Goal: Information Seeking & Learning: Learn about a topic

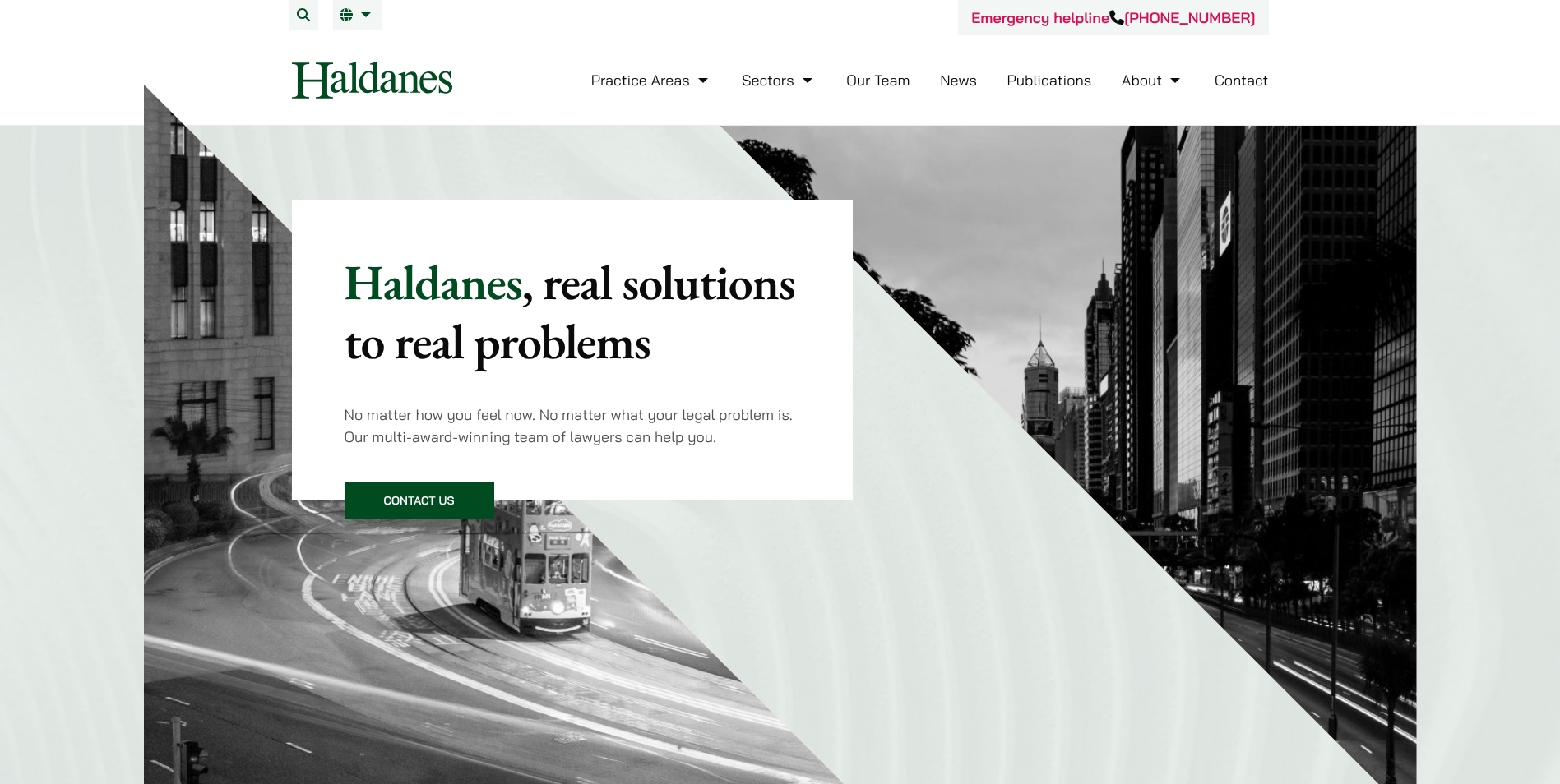
click at [875, 78] on link "Our Team" at bounding box center [877, 79] width 63 height 19
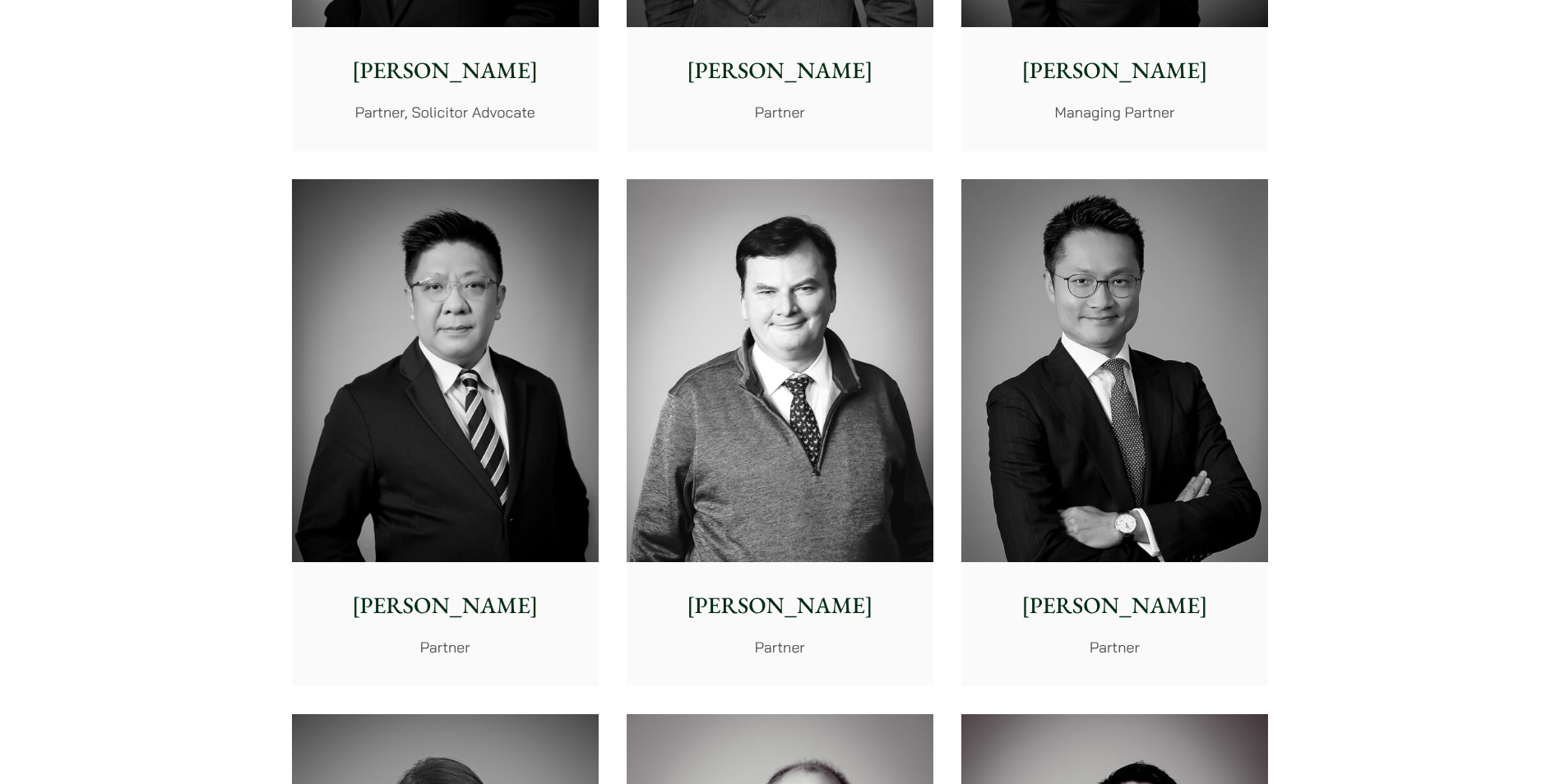
scroll to position [1068, 0]
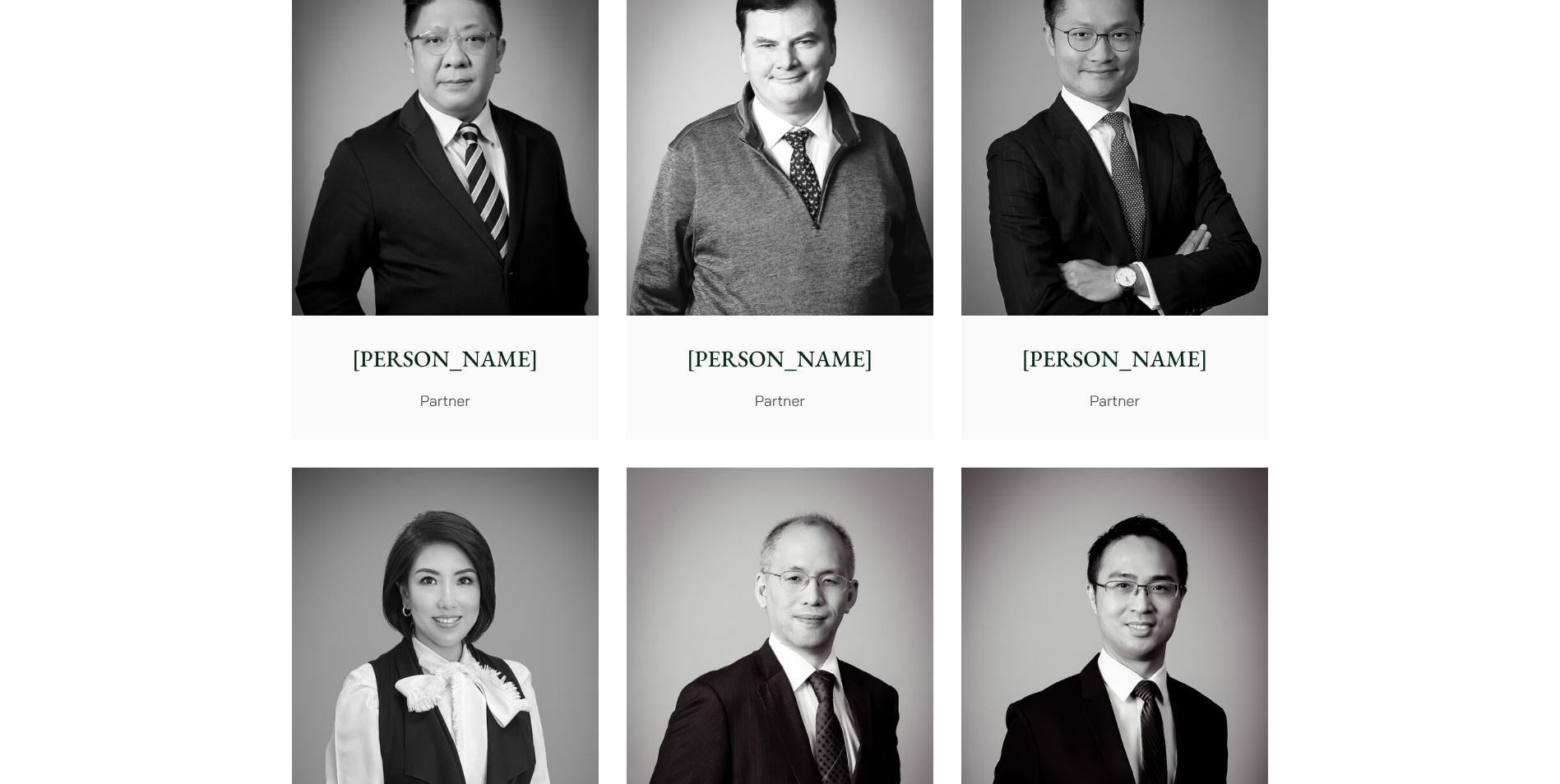
click at [1128, 360] on p "[PERSON_NAME]" at bounding box center [1115, 358] width 280 height 34
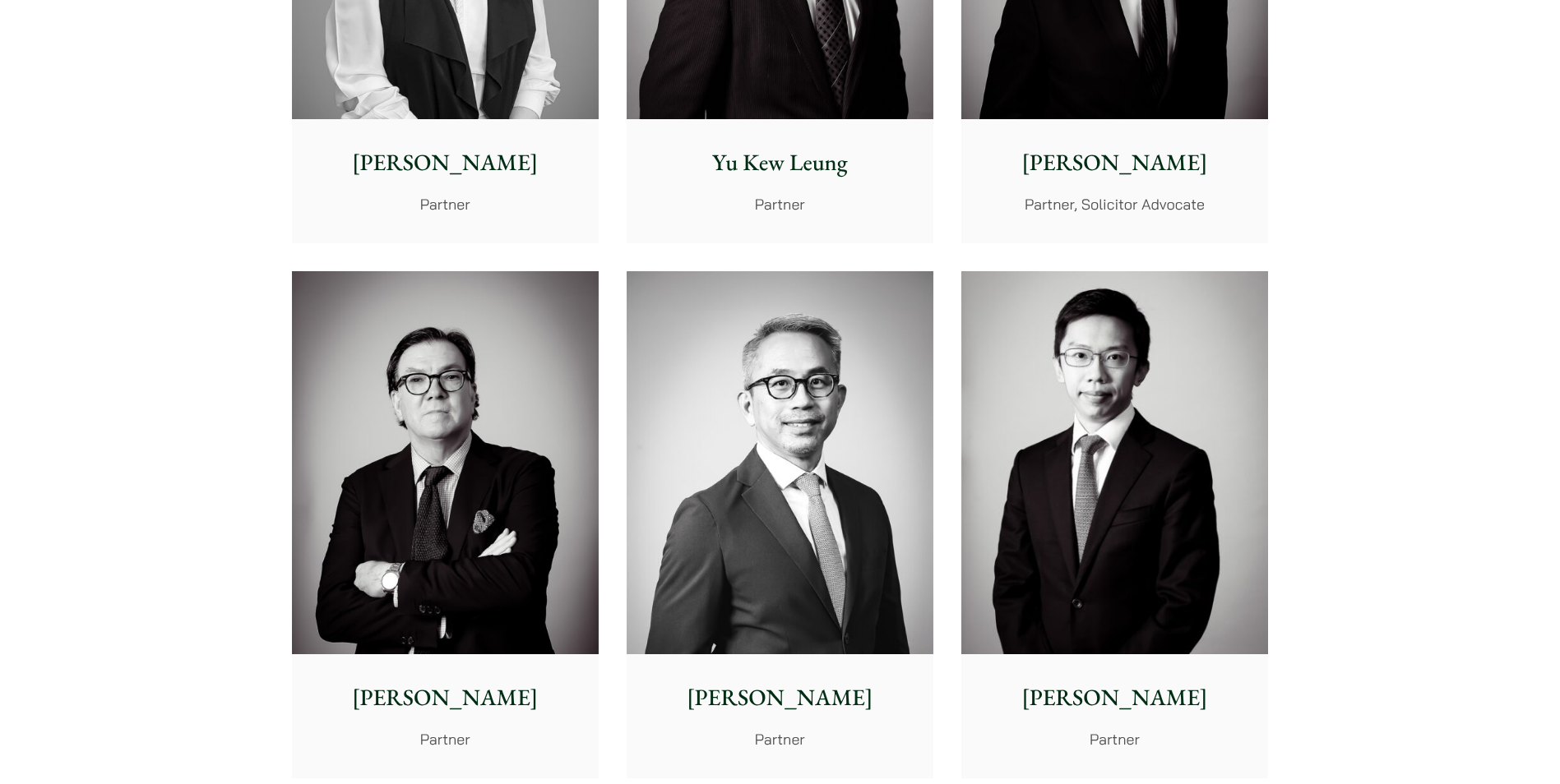
scroll to position [2137, 0]
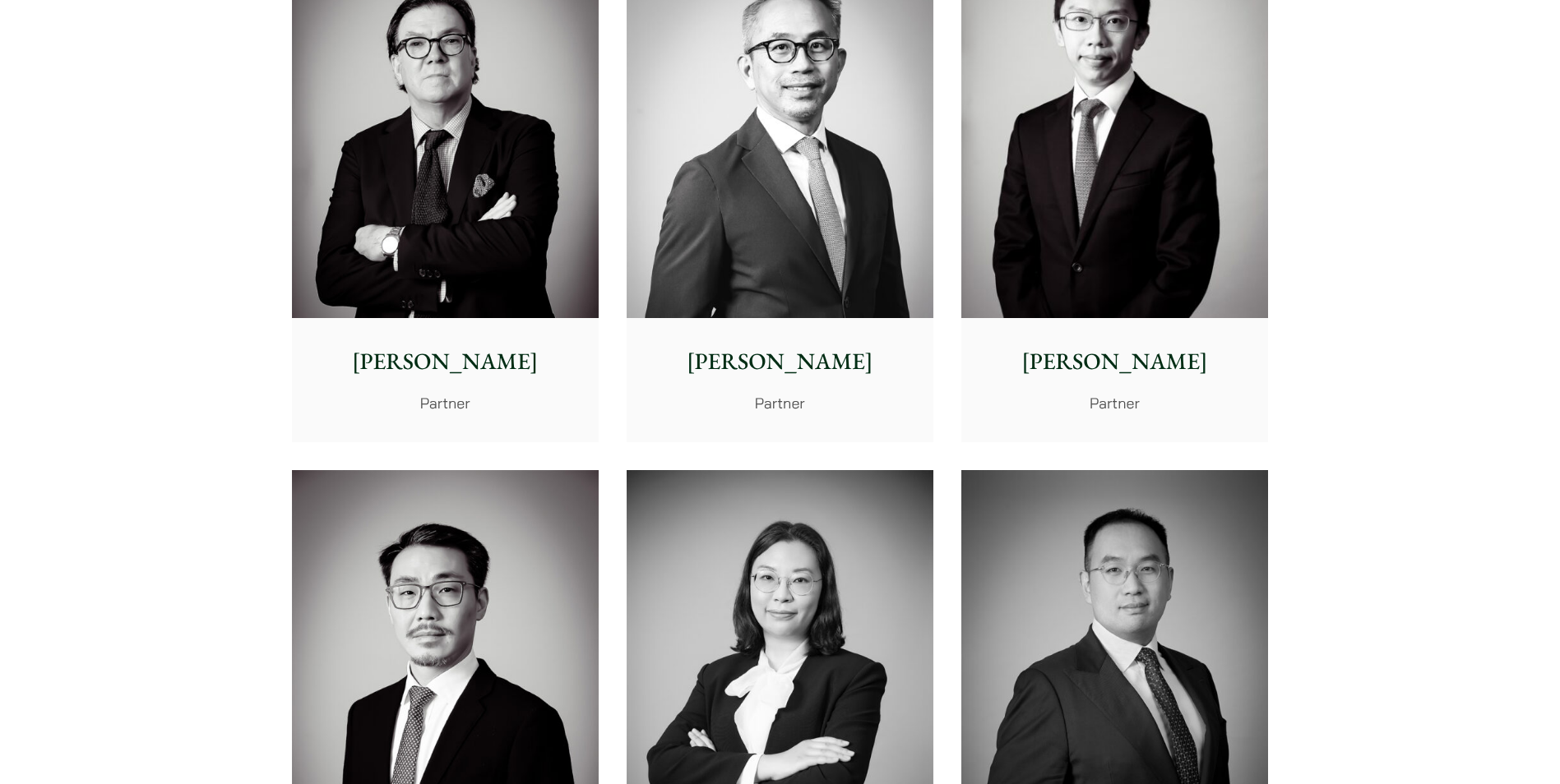
click at [1087, 365] on p "Henry Ma" at bounding box center [1115, 361] width 280 height 34
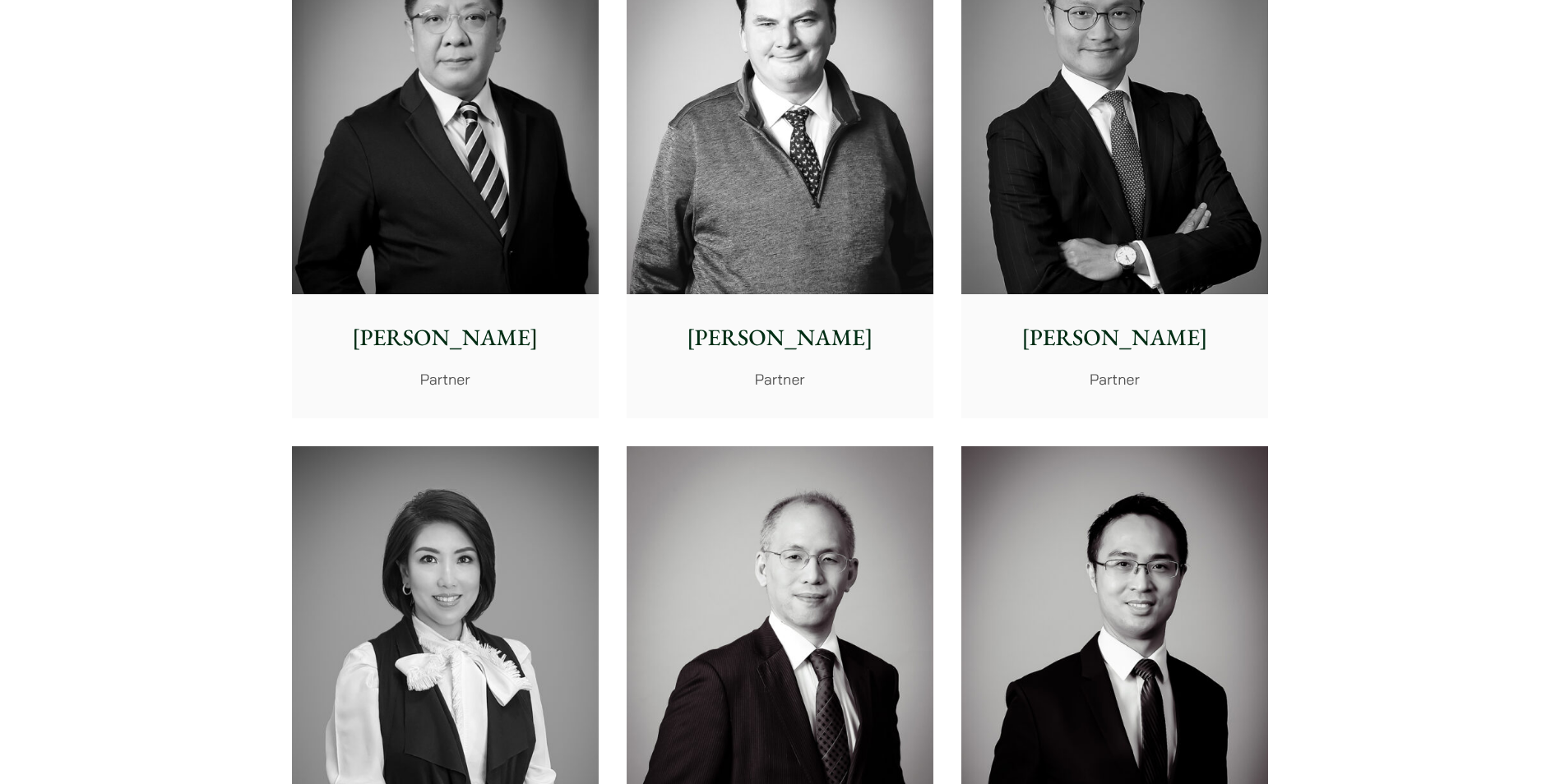
scroll to position [1068, 0]
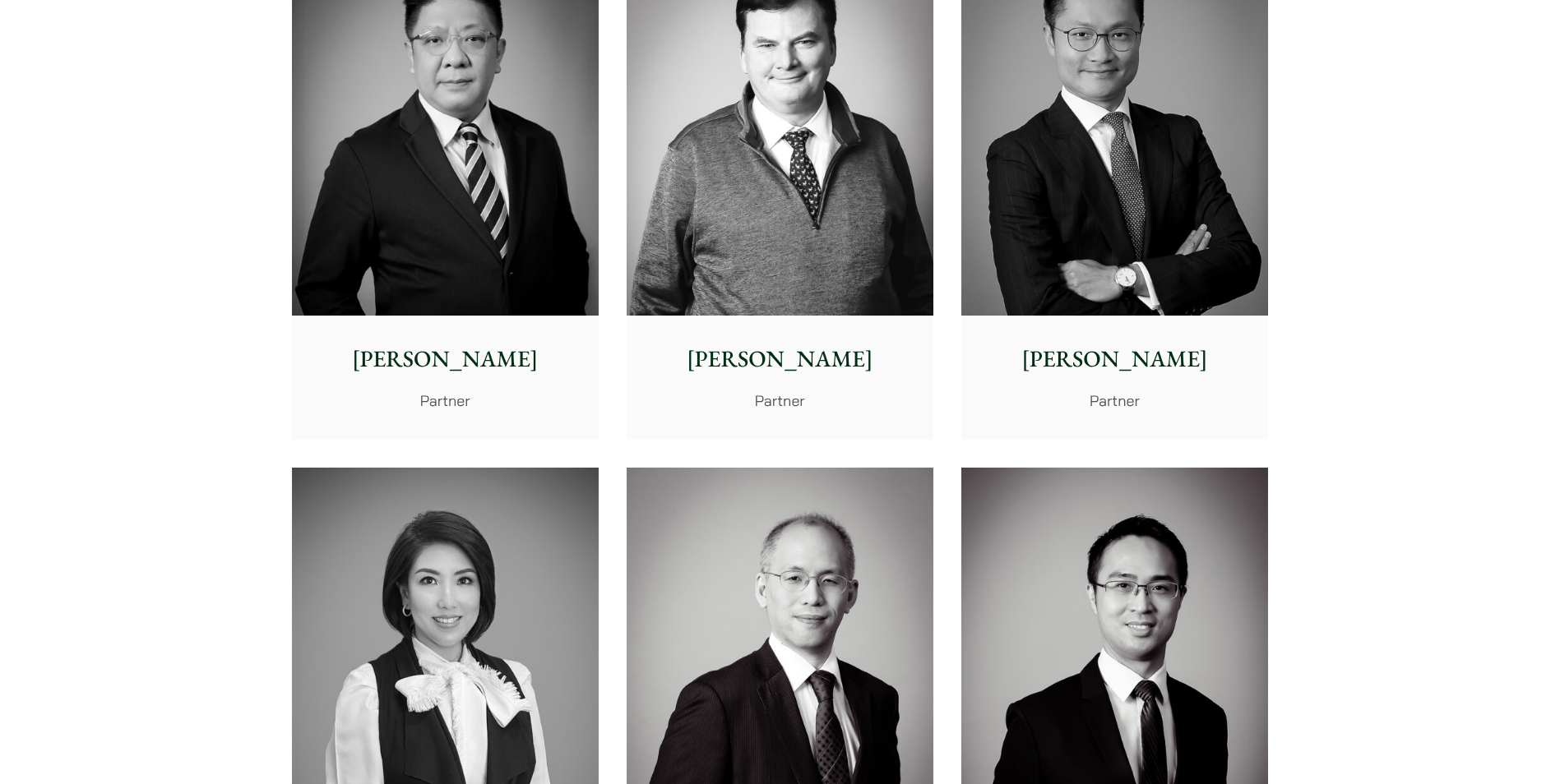
click at [413, 359] on p "Paul Lui" at bounding box center [444, 358] width 280 height 34
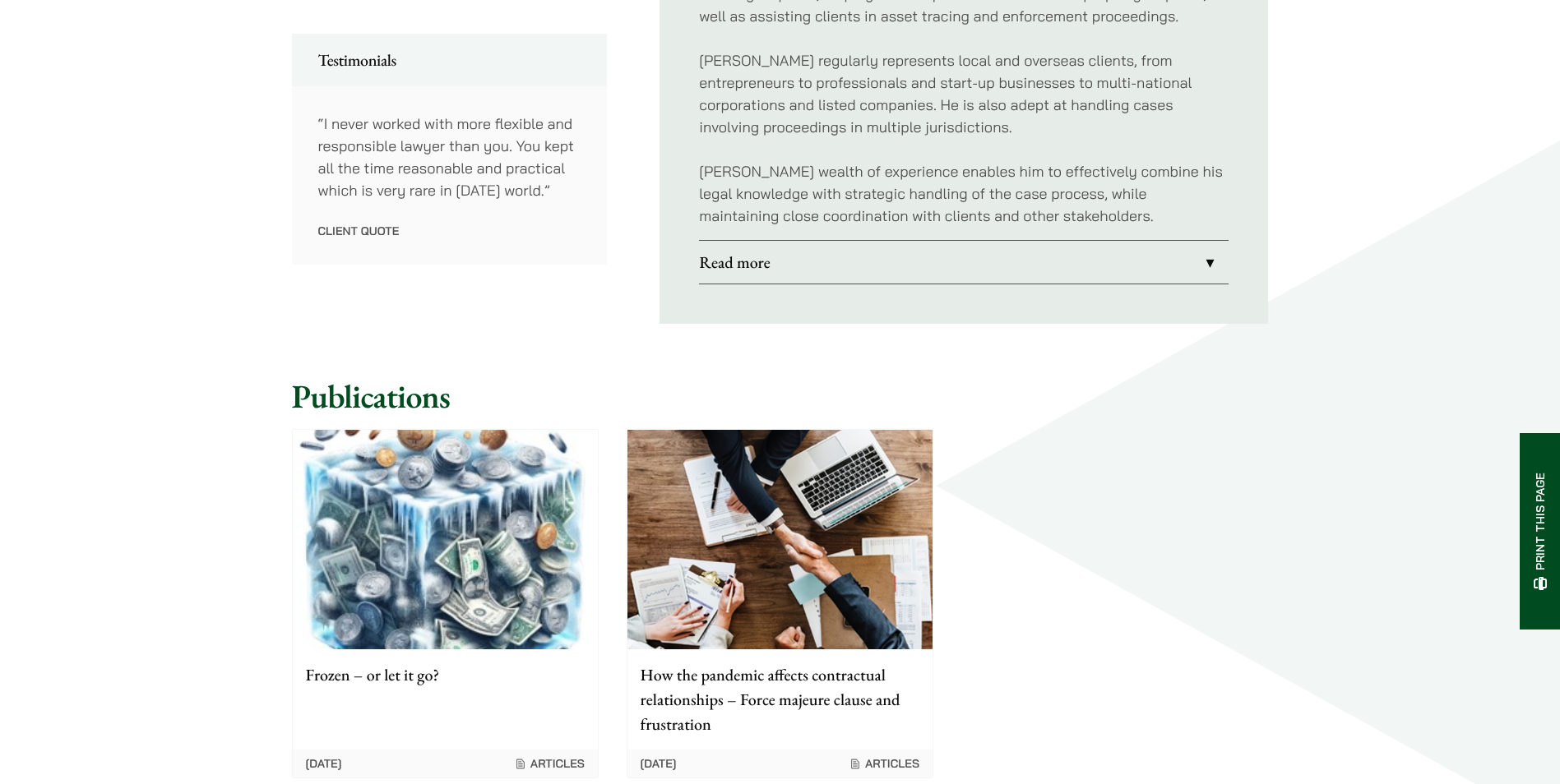
scroll to position [657, 0]
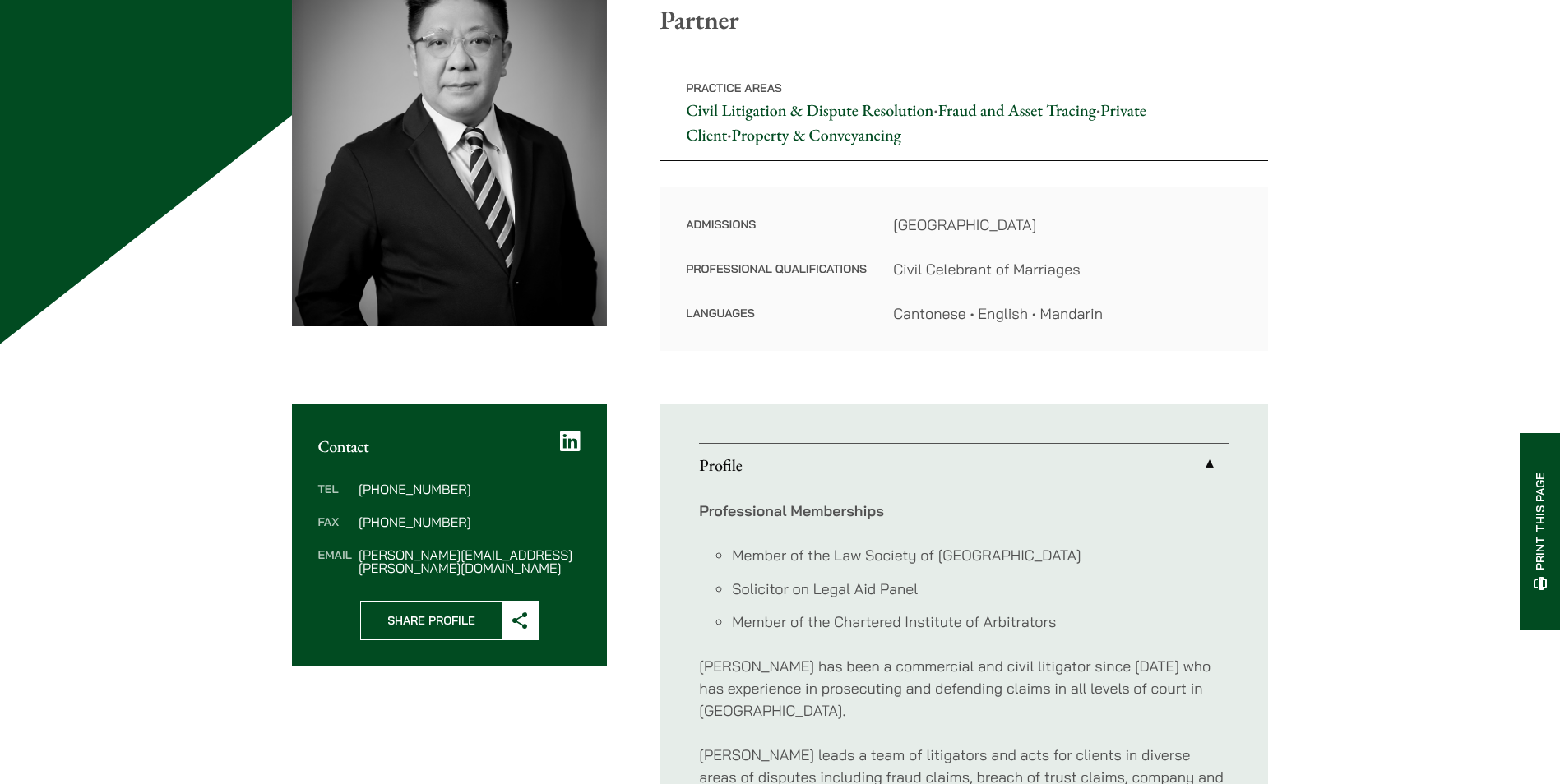
scroll to position [411, 0]
